Goal: Task Accomplishment & Management: Manage account settings

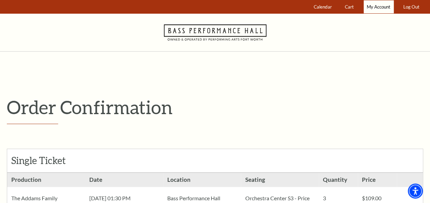
click at [380, 6] on span "My Account" at bounding box center [378, 6] width 24 height 5
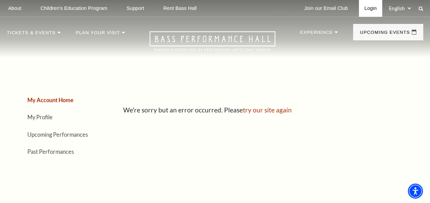
click at [368, 5] on link "Login" at bounding box center [370, 8] width 23 height 17
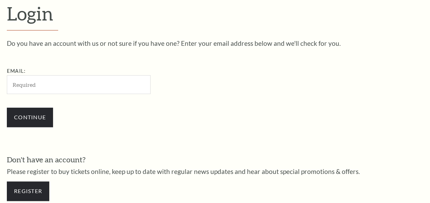
scroll to position [181, 0]
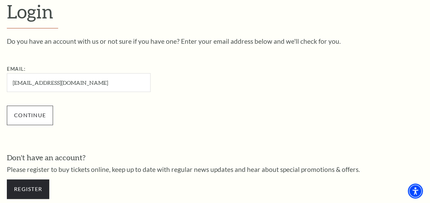
type input "kimbdavis@deloitte.com"
click at [23, 113] on input "Continue" at bounding box center [30, 115] width 46 height 19
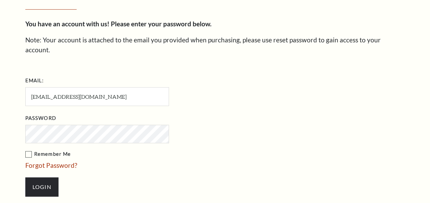
scroll to position [188, 0]
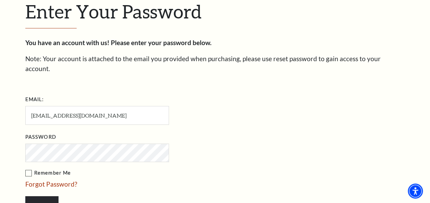
click at [25, 196] on input "Login" at bounding box center [41, 205] width 33 height 19
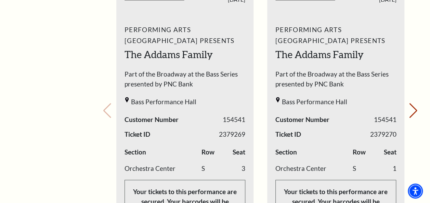
scroll to position [342, 0]
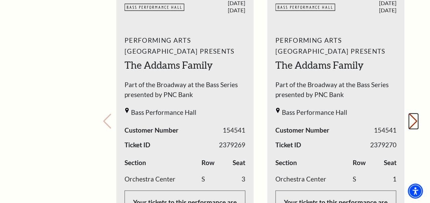
click at [413, 114] on button "Next slide." at bounding box center [412, 121] width 9 height 15
click at [105, 114] on button "Previous slide." at bounding box center [107, 121] width 9 height 15
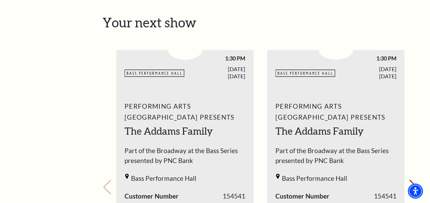
scroll to position [273, 0]
